Goal: Navigation & Orientation: Find specific page/section

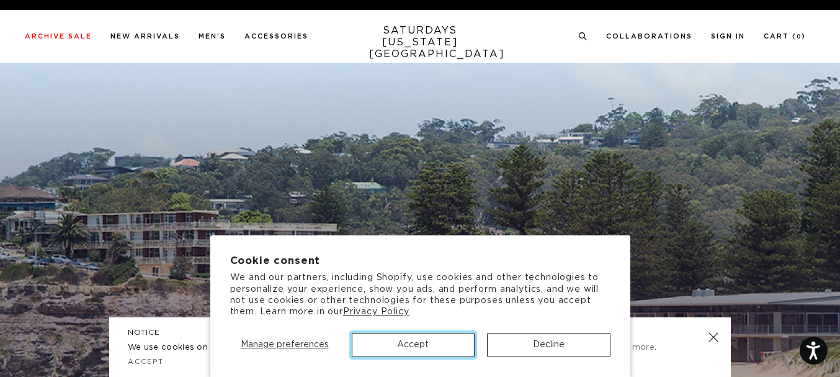
click at [448, 343] on button "Accept" at bounding box center [413, 345] width 123 height 24
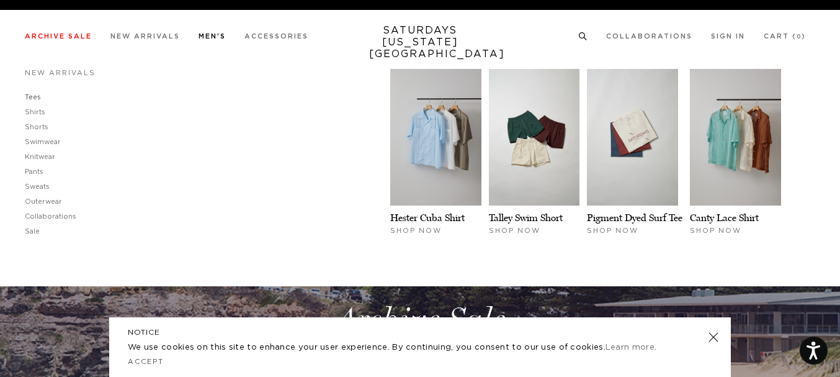
click at [37, 97] on link "Tees" at bounding box center [33, 97] width 16 height 7
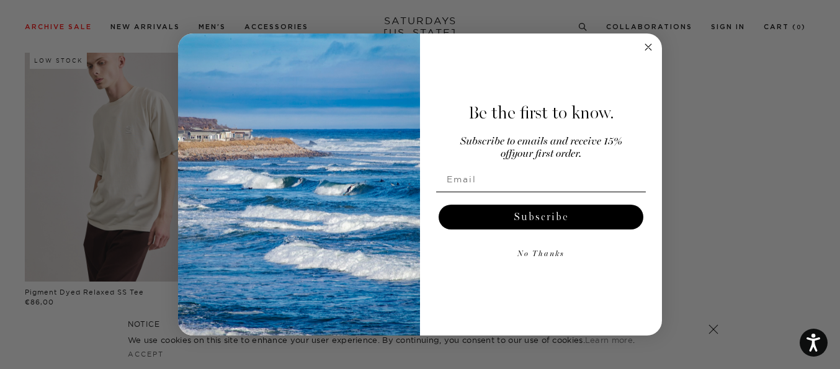
scroll to position [681, 0]
click at [650, 46] on icon "Close dialog" at bounding box center [648, 47] width 6 height 6
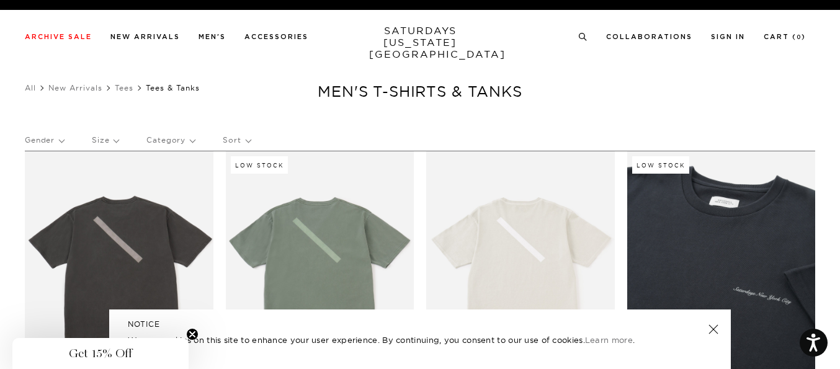
scroll to position [0, 0]
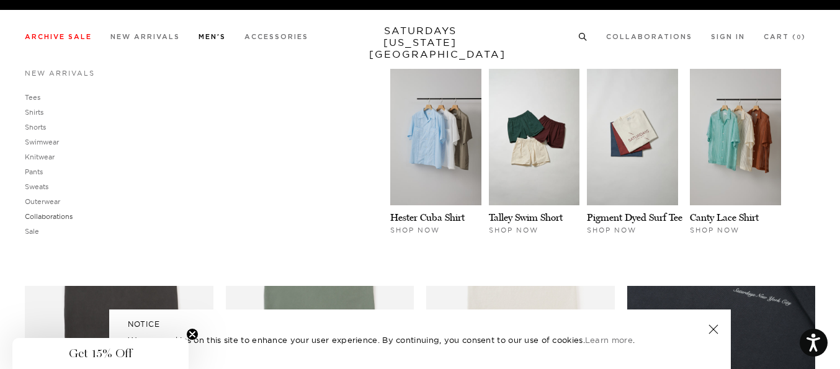
click at [52, 215] on link "Collaborations" at bounding box center [49, 216] width 48 height 9
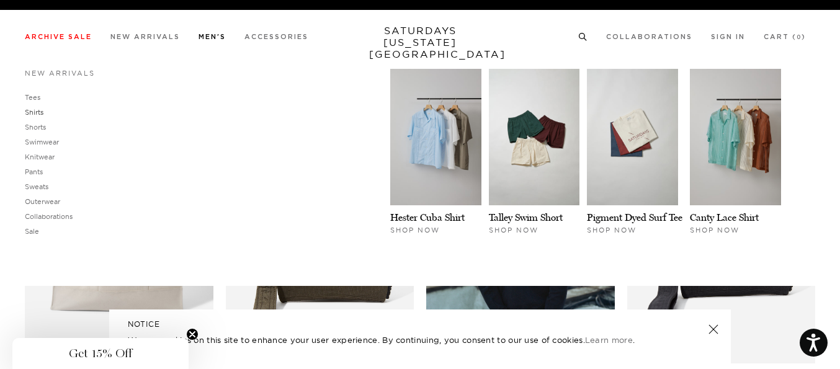
click at [38, 111] on link "Shirts" at bounding box center [34, 112] width 19 height 9
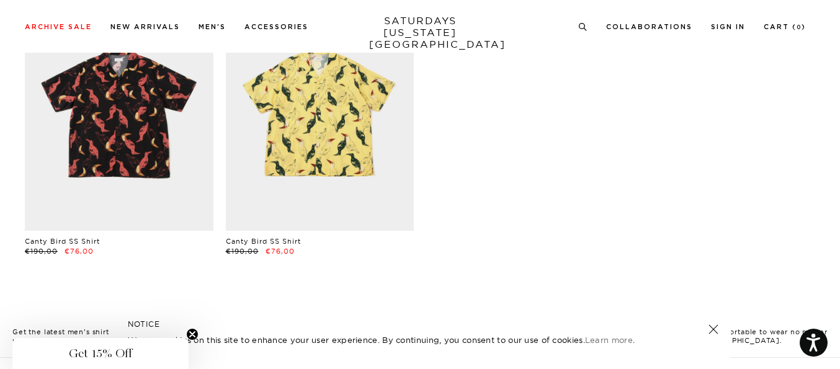
scroll to position [1004, 0]
